Goal: Navigation & Orientation: Find specific page/section

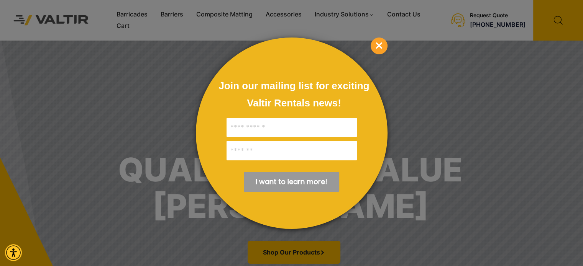
click at [379, 41] on span "×" at bounding box center [379, 46] width 17 height 17
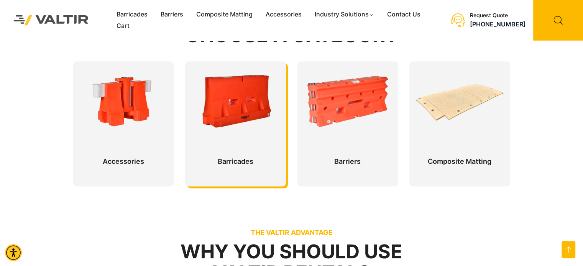
scroll to position [365, 0]
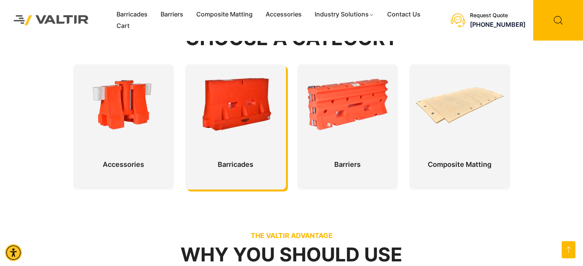
click at [261, 143] on div at bounding box center [235, 126] width 101 height 125
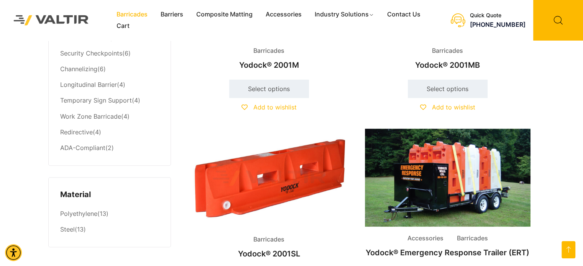
scroll to position [515, 0]
click at [72, 226] on link "Steel" at bounding box center [67, 230] width 15 height 8
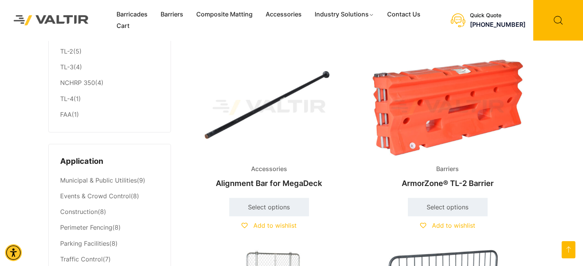
scroll to position [171, 0]
